Goal: Information Seeking & Learning: Learn about a topic

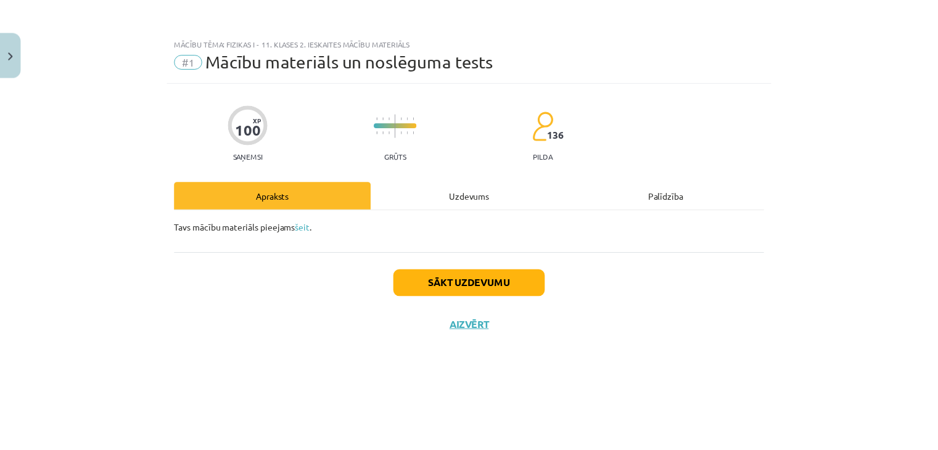
scroll to position [117, 0]
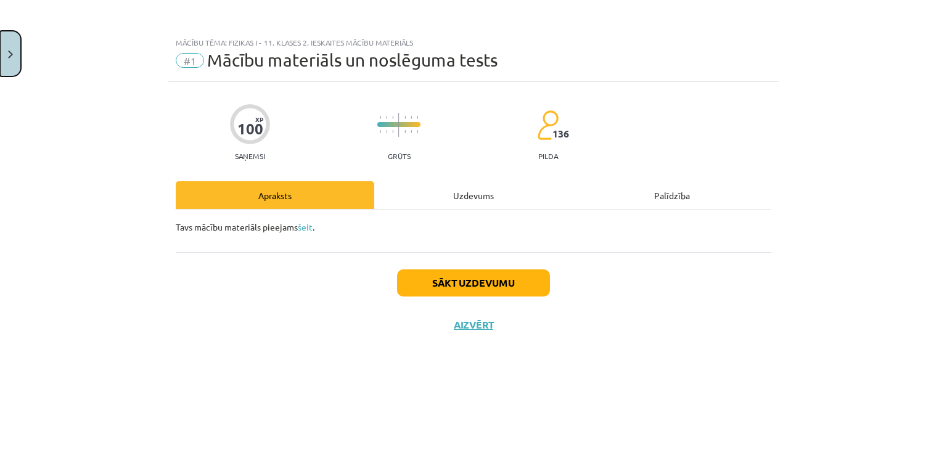
click at [2, 63] on button "Close" at bounding box center [10, 54] width 21 height 46
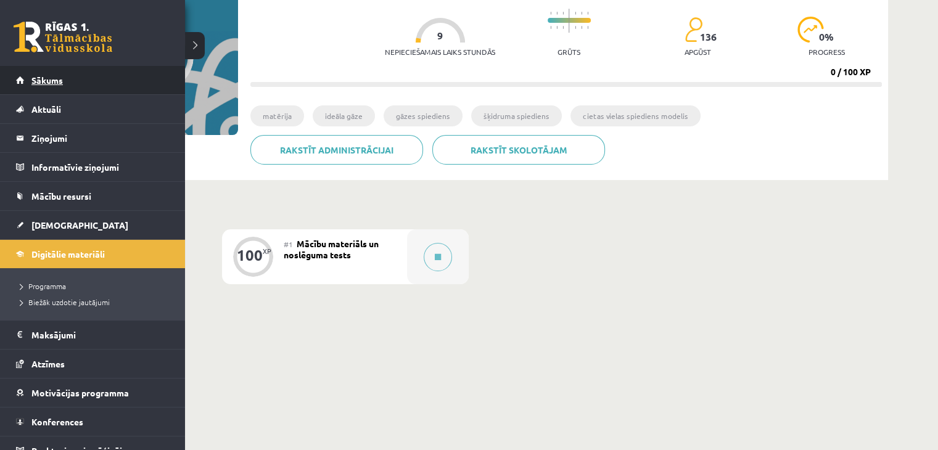
click at [44, 83] on span "Sākums" at bounding box center [46, 80] width 31 height 11
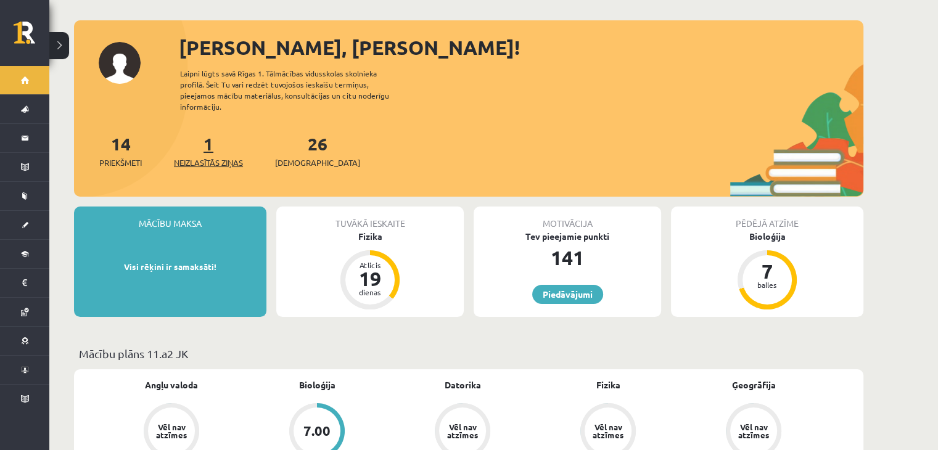
scroll to position [44, 0]
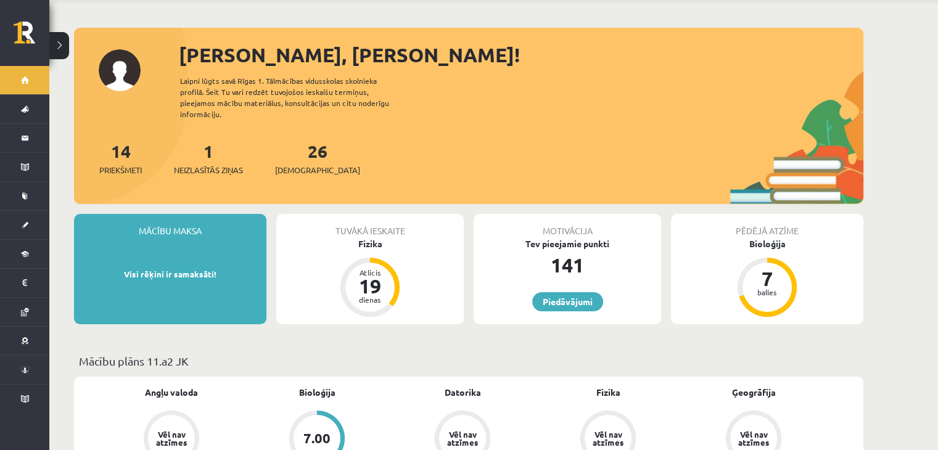
click at [217, 139] on div "1 Neizlasītās ziņas" at bounding box center [208, 157] width 69 height 38
click at [213, 152] on div "1 Neizlasītās ziņas" at bounding box center [208, 157] width 69 height 38
click at [212, 164] on span "Neizlasītās ziņas" at bounding box center [208, 170] width 69 height 12
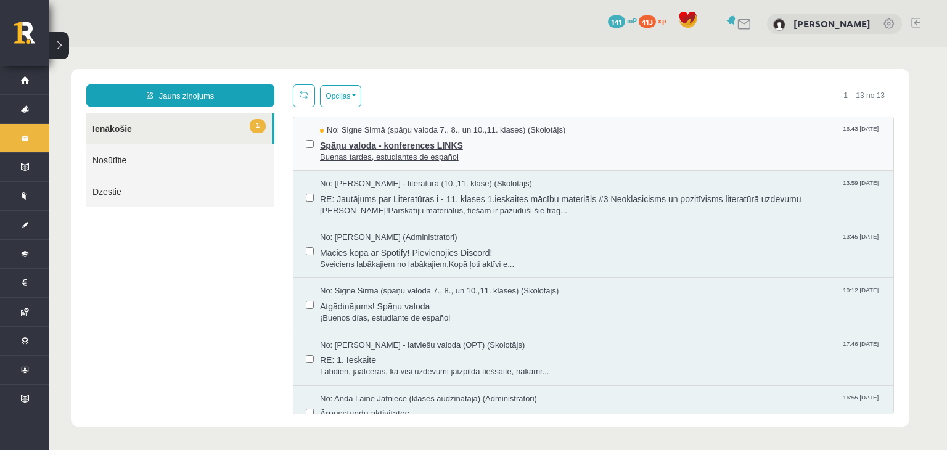
click at [367, 141] on span "Spāņu valoda - konferences LINKS" at bounding box center [600, 143] width 561 height 15
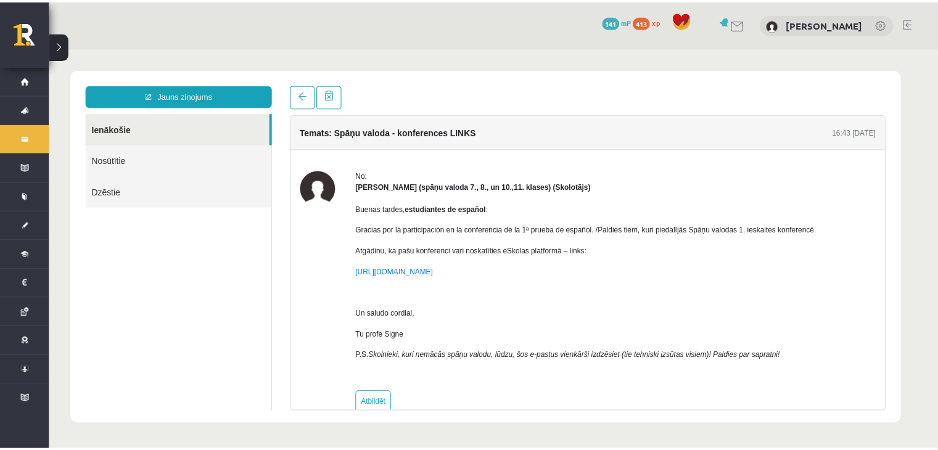
scroll to position [23, 0]
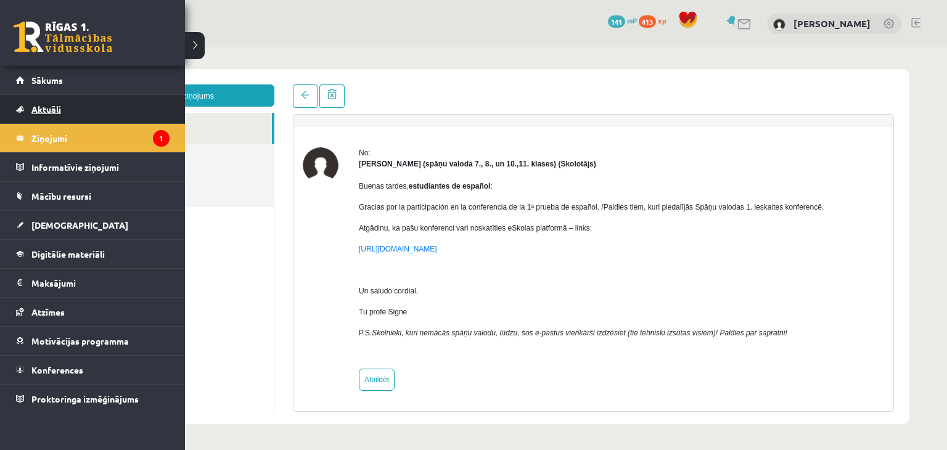
click at [36, 102] on link "Aktuāli" at bounding box center [92, 109] width 153 height 28
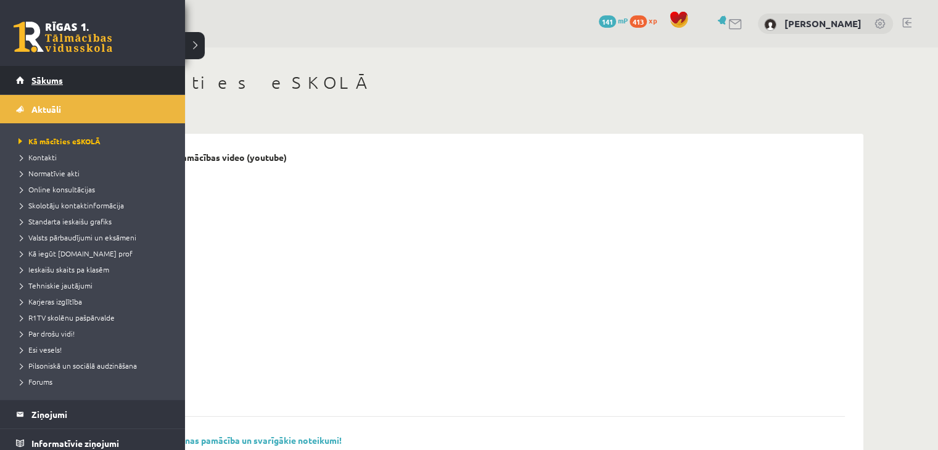
click at [43, 81] on span "Sākums" at bounding box center [46, 80] width 31 height 11
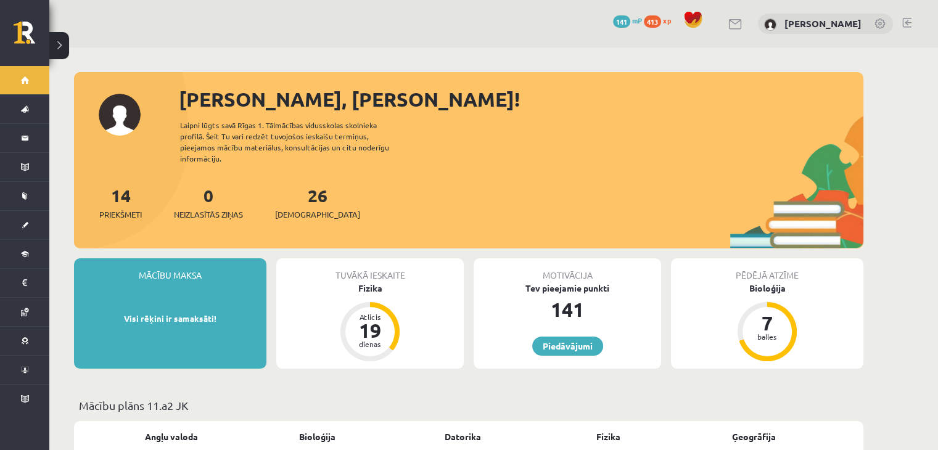
scroll to position [30, 0]
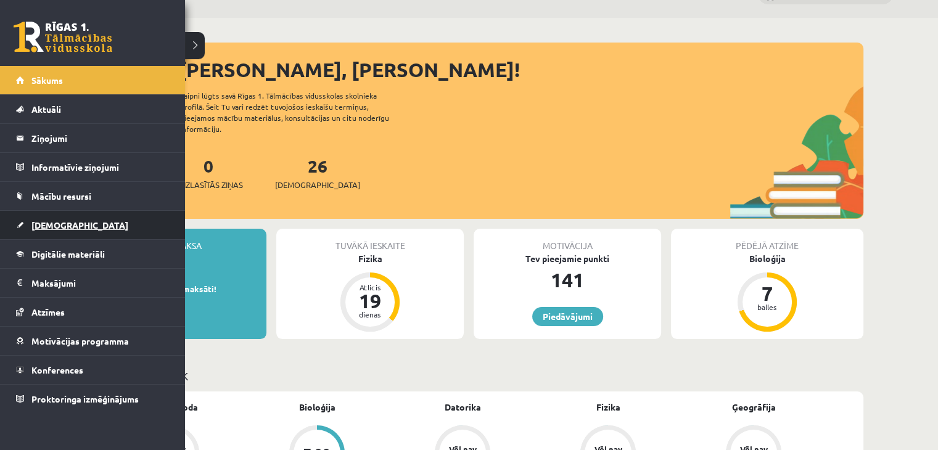
click at [32, 223] on span "[DEMOGRAPHIC_DATA]" at bounding box center [79, 224] width 97 height 11
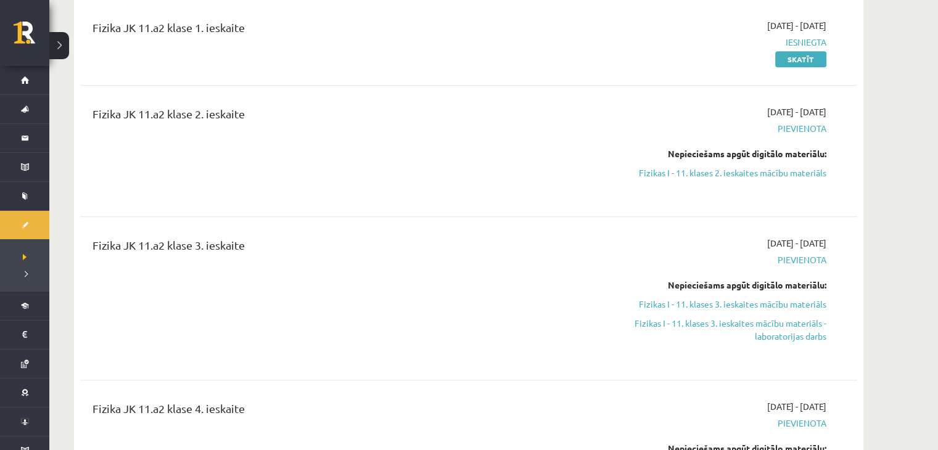
scroll to position [685, 0]
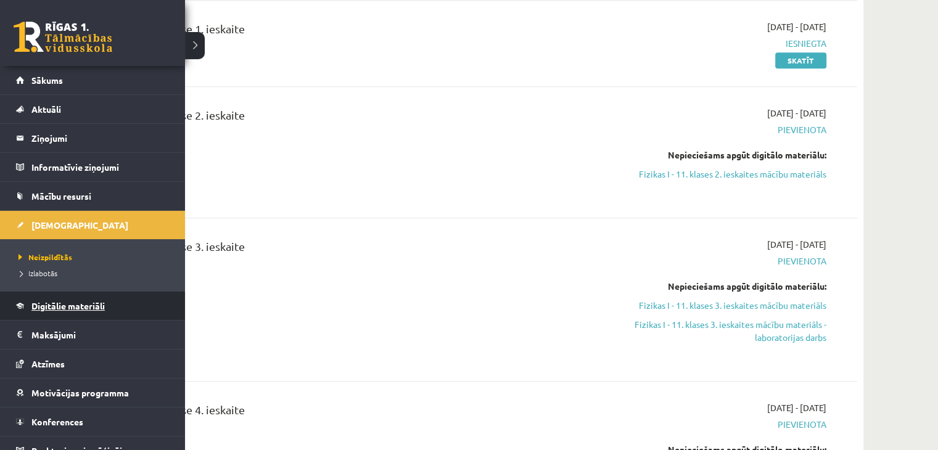
click at [69, 296] on link "Digitālie materiāli" at bounding box center [92, 306] width 153 height 28
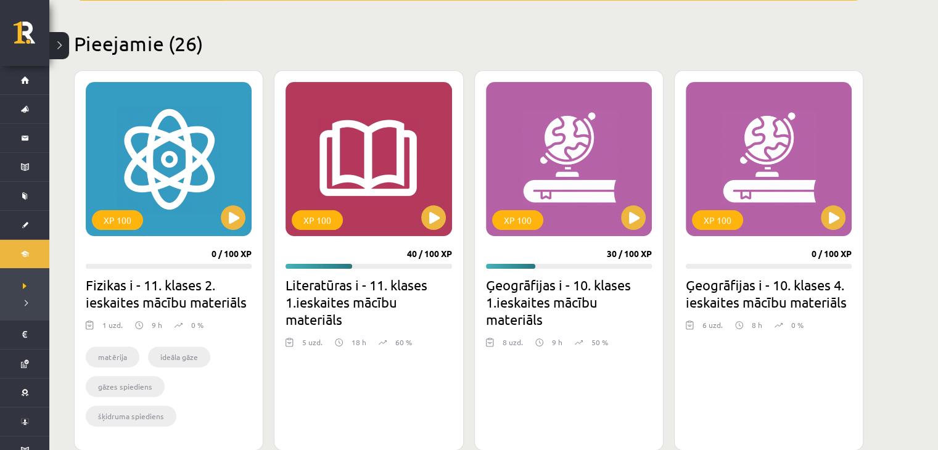
scroll to position [290, 0]
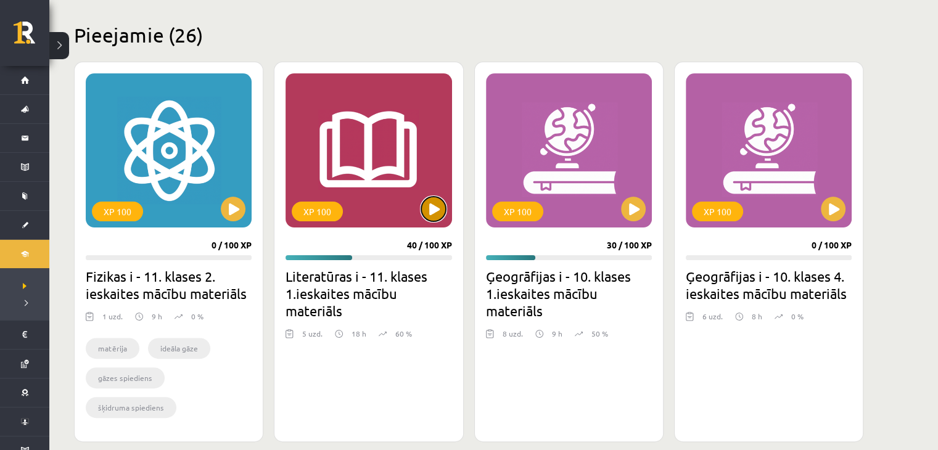
click at [435, 208] on button at bounding box center [433, 209] width 25 height 25
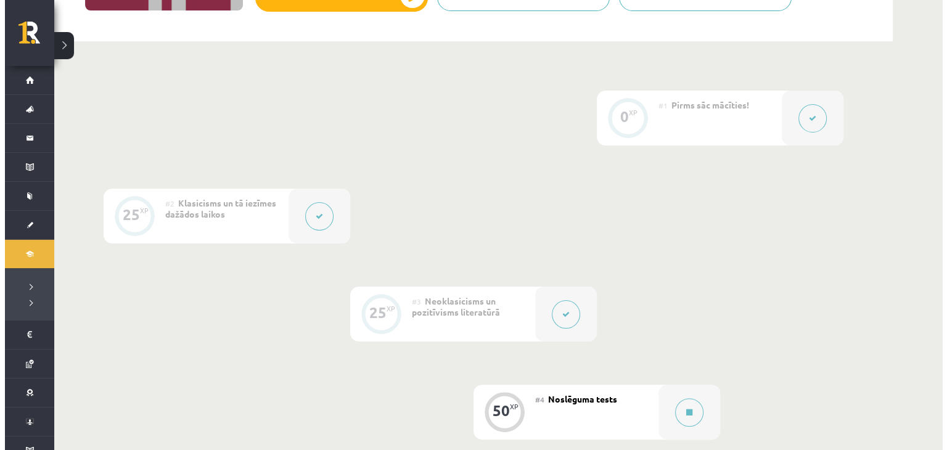
scroll to position [268, 0]
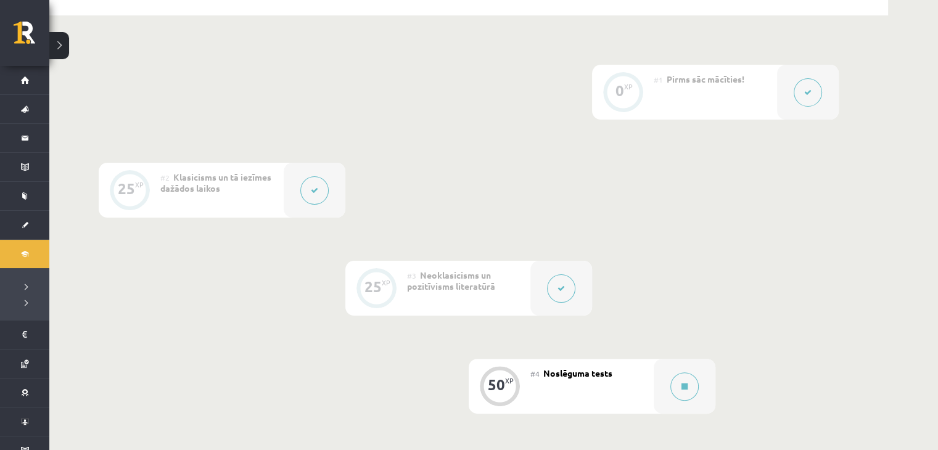
click at [562, 290] on icon at bounding box center [560, 288] width 7 height 7
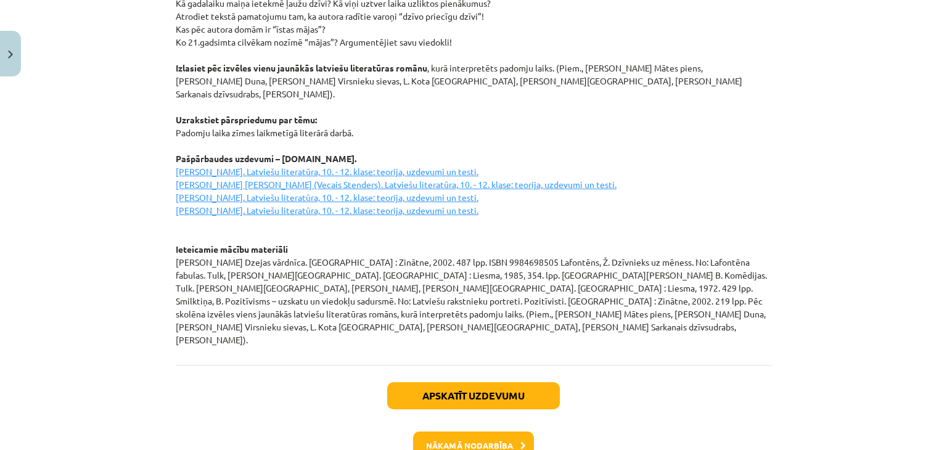
scroll to position [1704, 0]
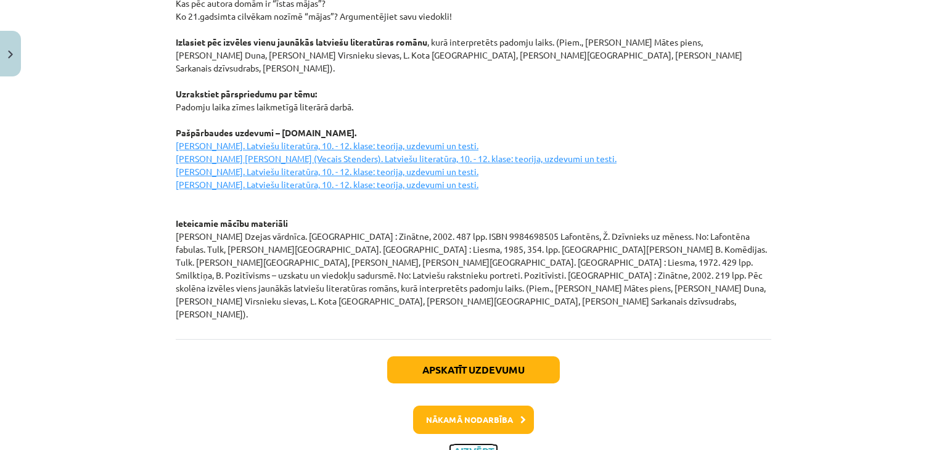
click at [454, 445] on button "Aizvērt" at bounding box center [473, 451] width 47 height 12
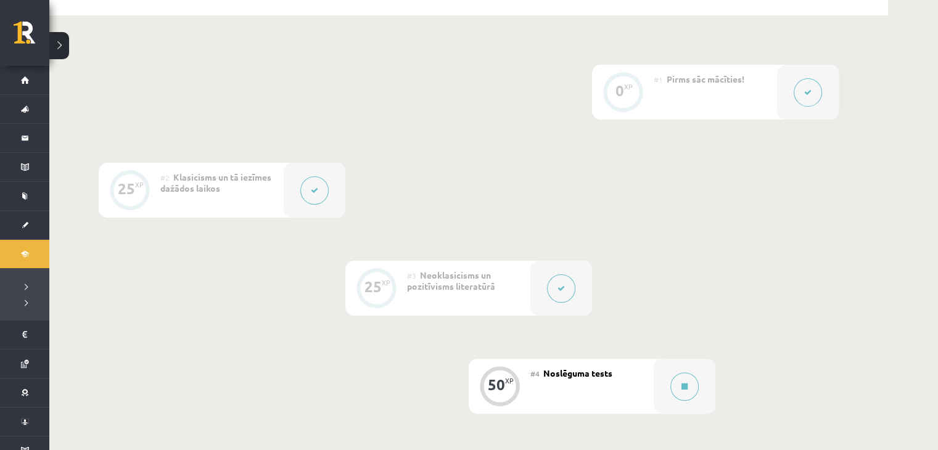
click at [321, 192] on button at bounding box center [314, 190] width 28 height 28
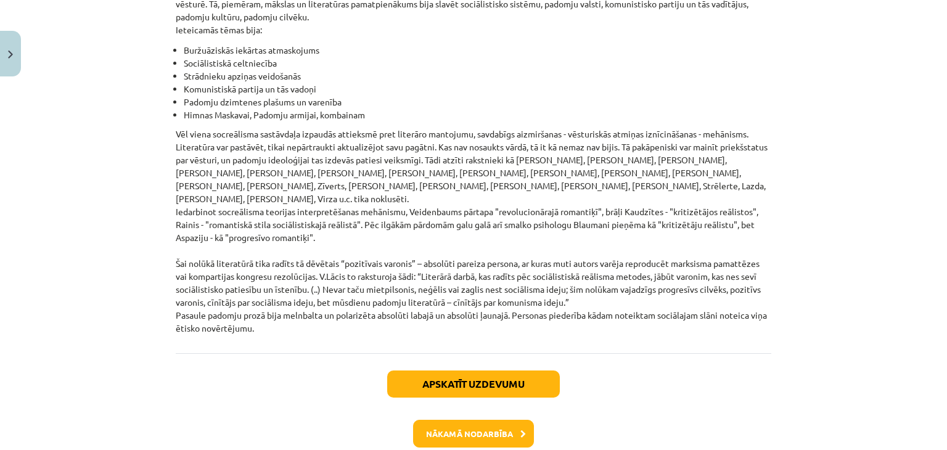
scroll to position [2868, 0]
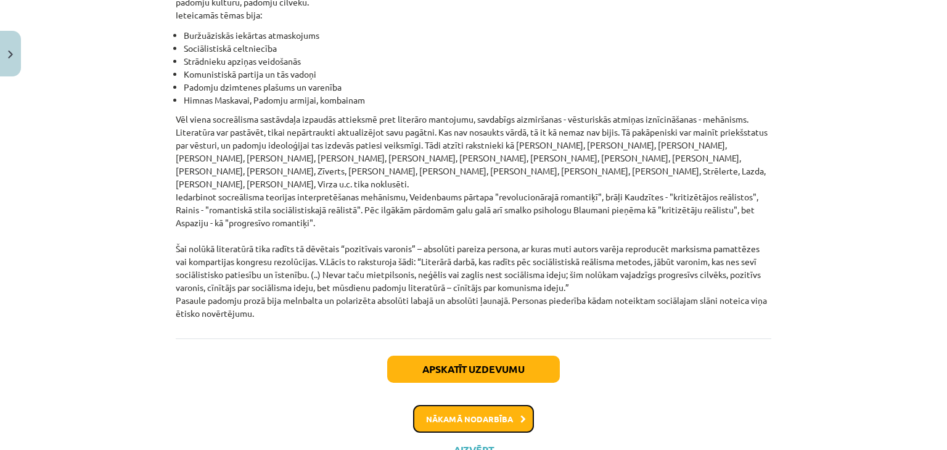
click at [466, 405] on button "Nākamā nodarbība" at bounding box center [473, 419] width 121 height 28
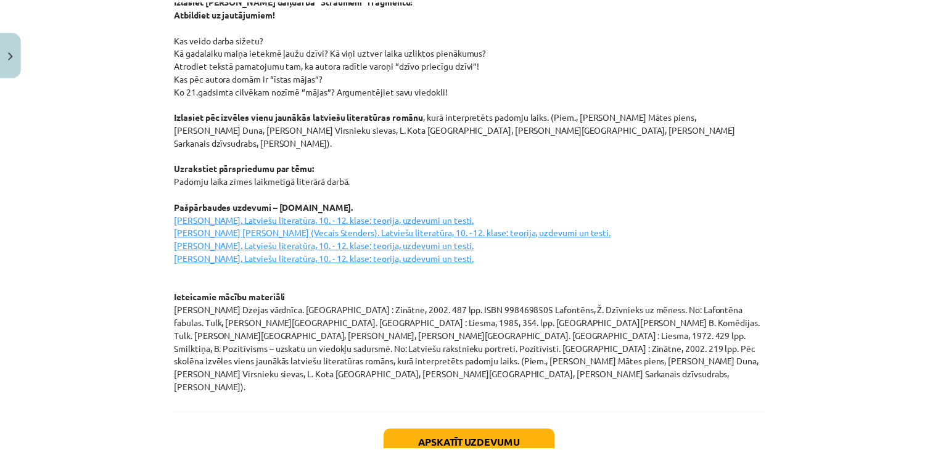
scroll to position [1704, 0]
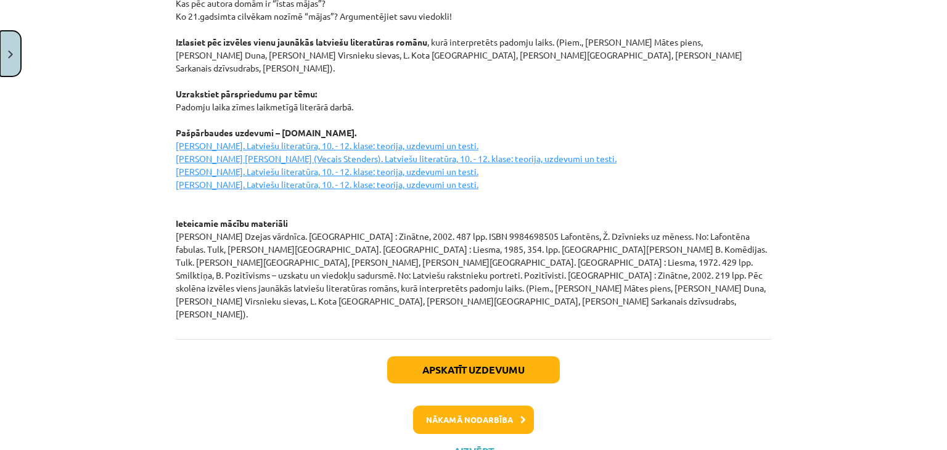
click at [1, 45] on button "Close" at bounding box center [10, 54] width 21 height 46
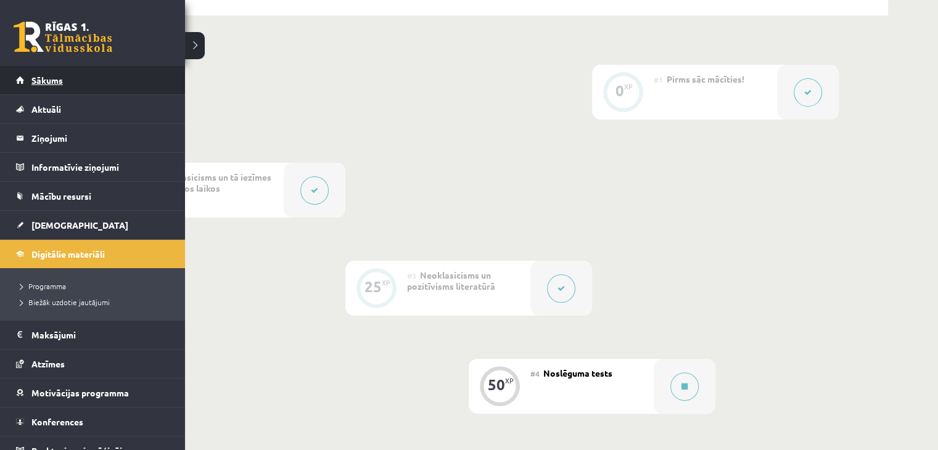
click at [16, 73] on link "Sākums" at bounding box center [92, 80] width 153 height 28
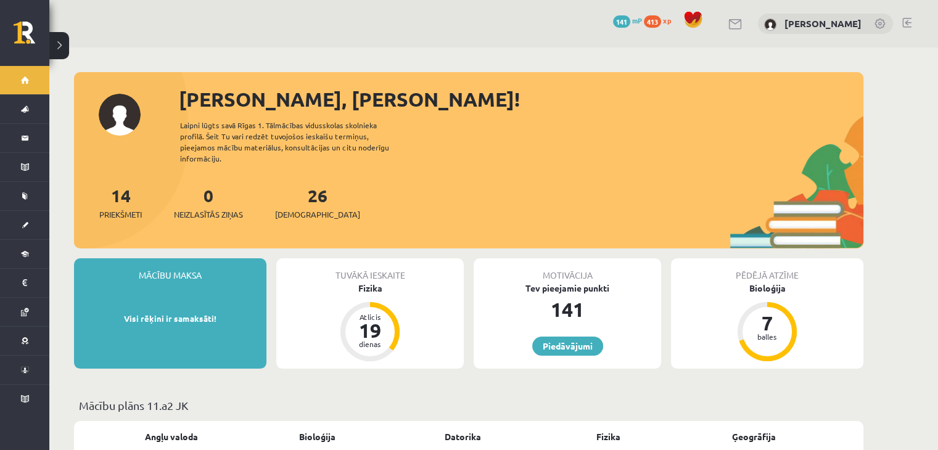
click at [916, 17] on div "0 Dāvanas 141 mP 413 xp Marija Marta Lovniece" at bounding box center [493, 23] width 888 height 47
click at [907, 18] on link at bounding box center [906, 23] width 9 height 10
